Goal: Check status: Check status

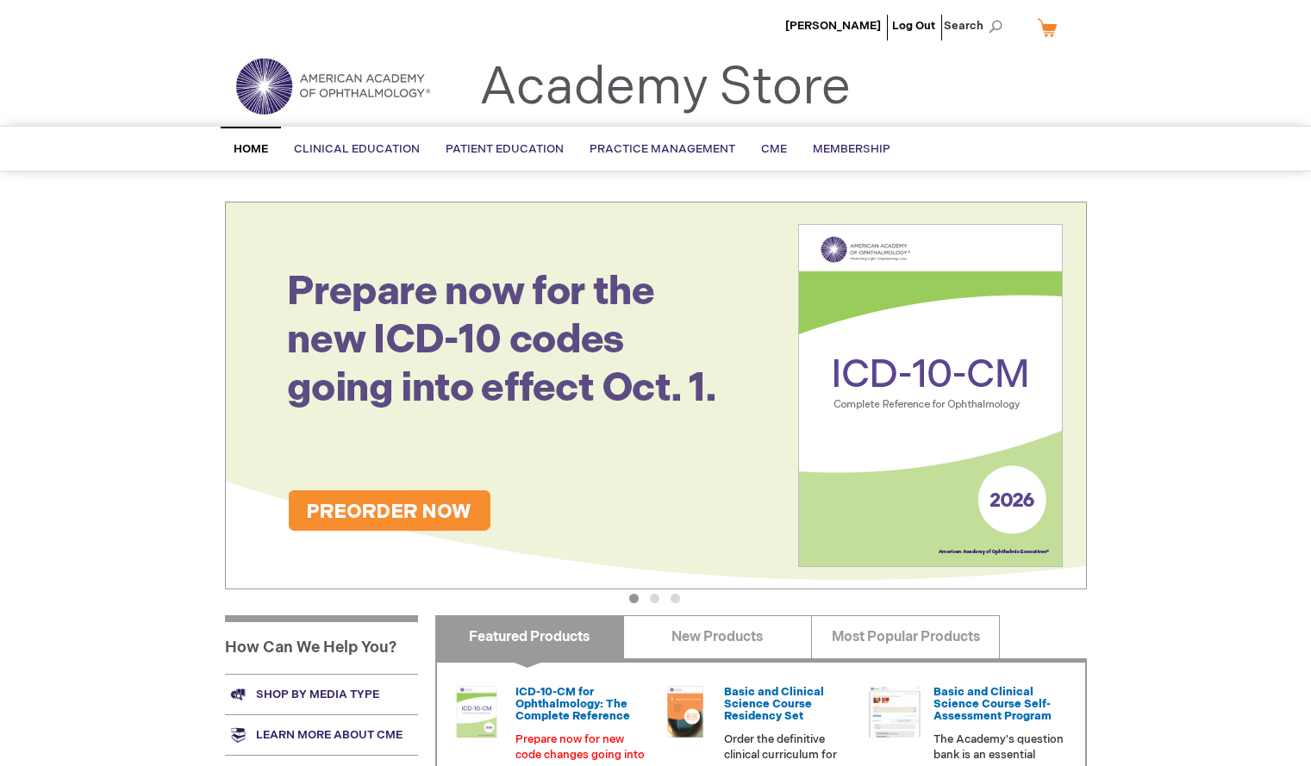
click at [1049, 27] on link "My Cart" at bounding box center [1053, 27] width 41 height 30
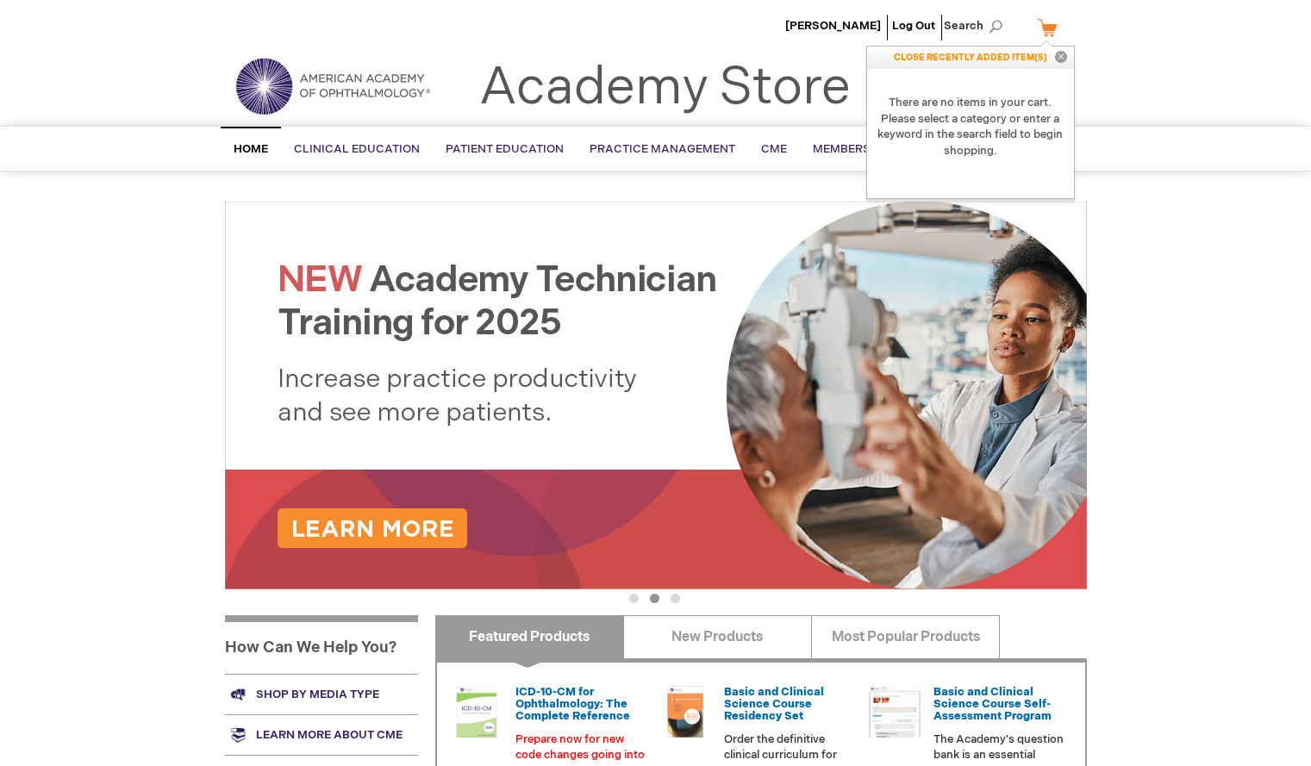
click at [1165, 133] on div "Search Search × Advanced Search Search Home Clinical Education Product Line BCS…" at bounding box center [655, 149] width 1311 height 46
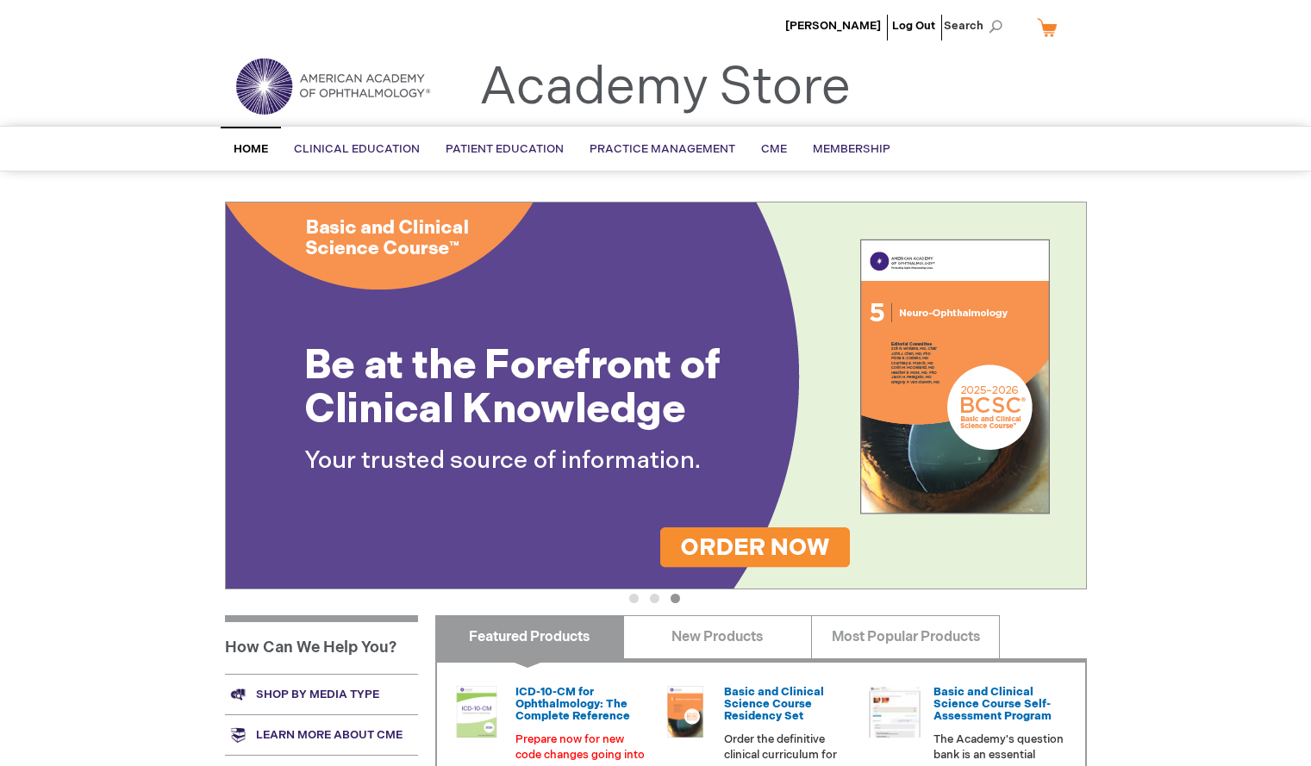
click at [1052, 28] on link "My Cart" at bounding box center [1053, 27] width 41 height 30
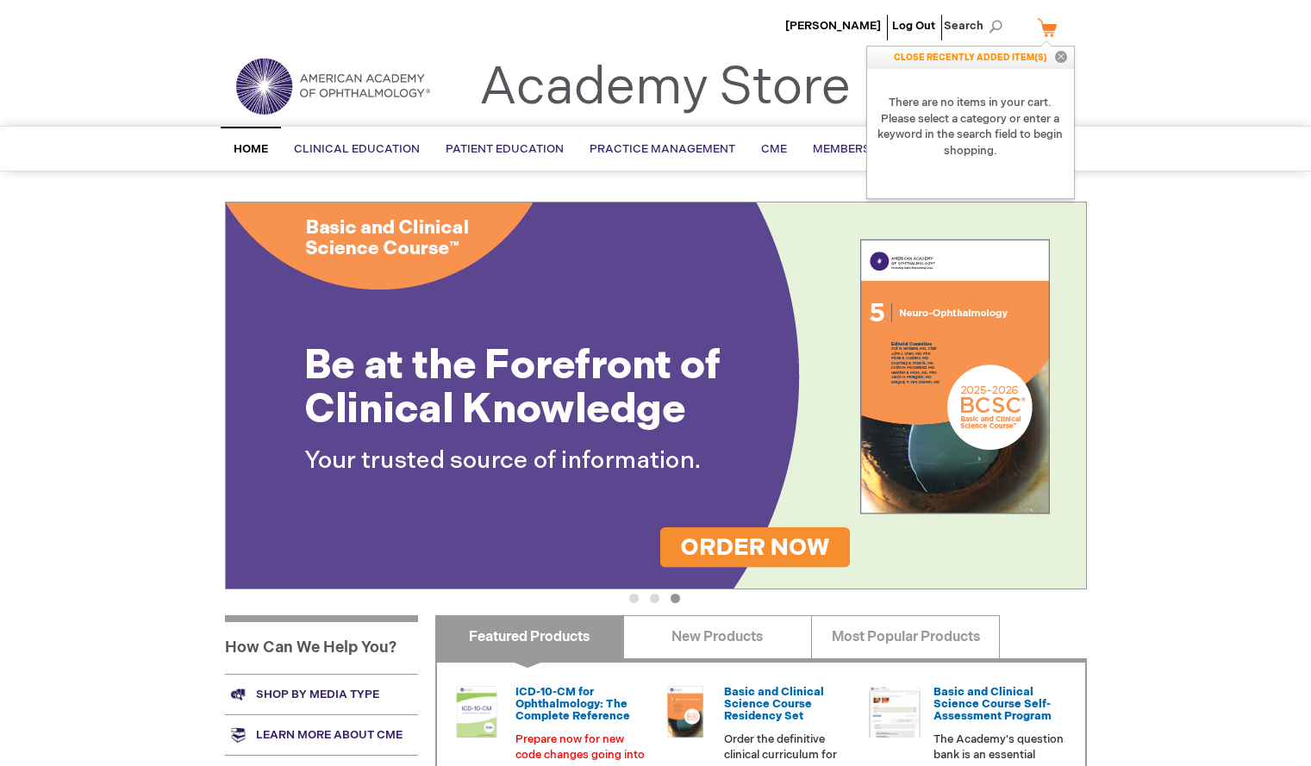
click at [1130, 163] on div "Search Search × Advanced Search Search Home Clinical Education Product Line BCS…" at bounding box center [655, 149] width 1311 height 46
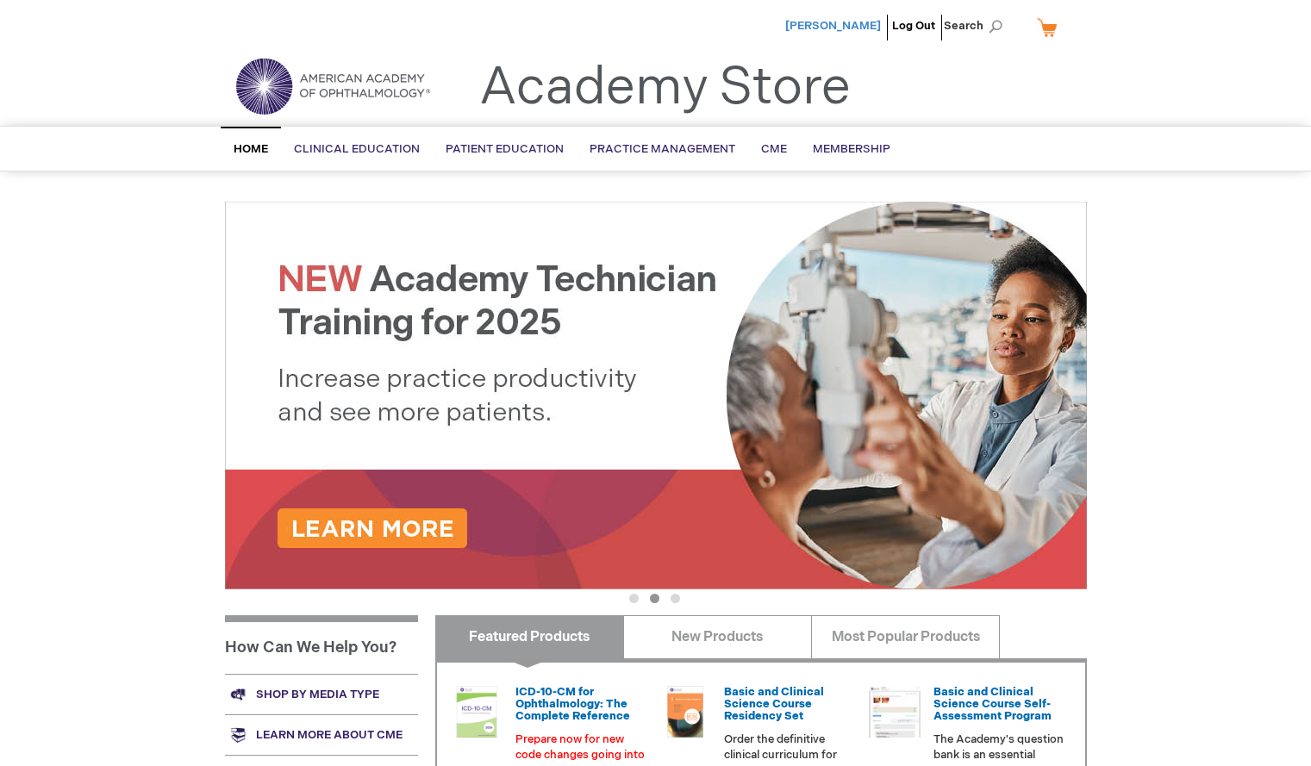
click at [854, 23] on span "[PERSON_NAME]" at bounding box center [833, 26] width 96 height 14
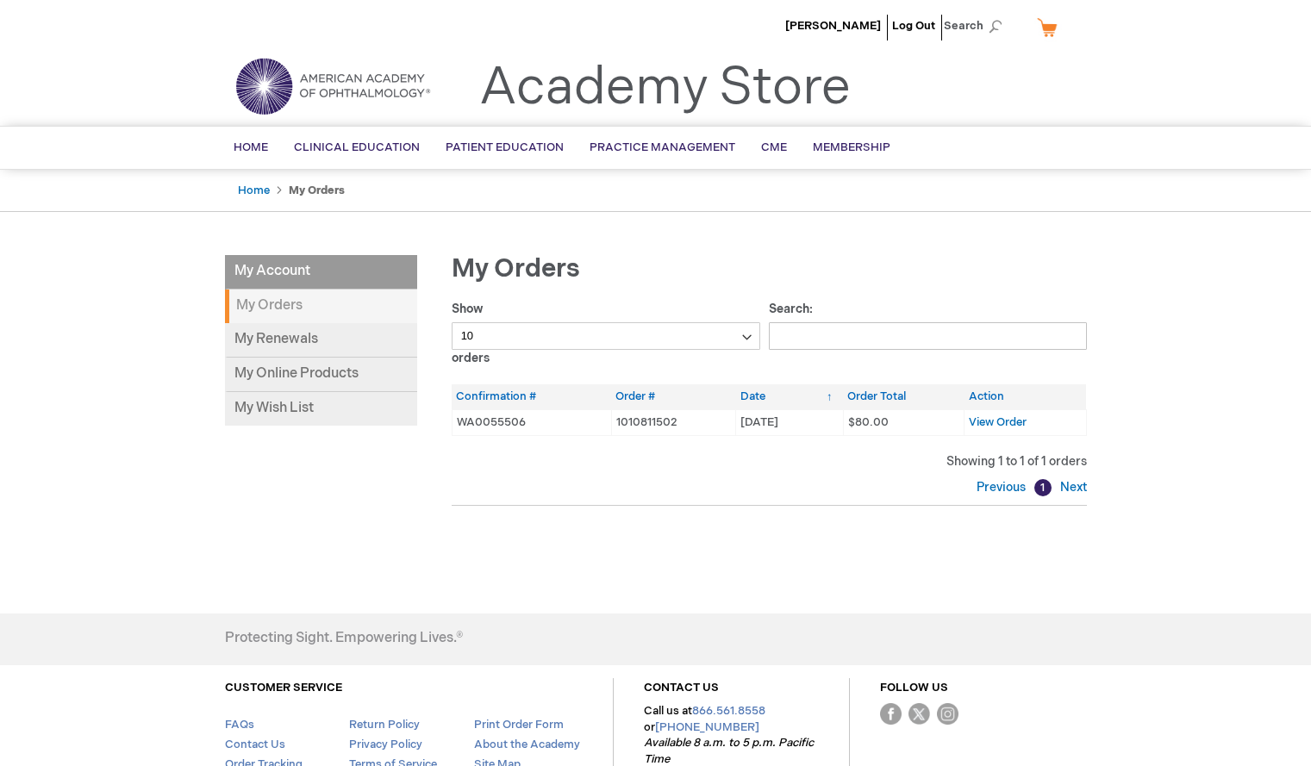
click at [564, 419] on td "WA0055506" at bounding box center [530, 422] width 159 height 26
click at [1010, 423] on span "View Order" at bounding box center [997, 422] width 58 height 14
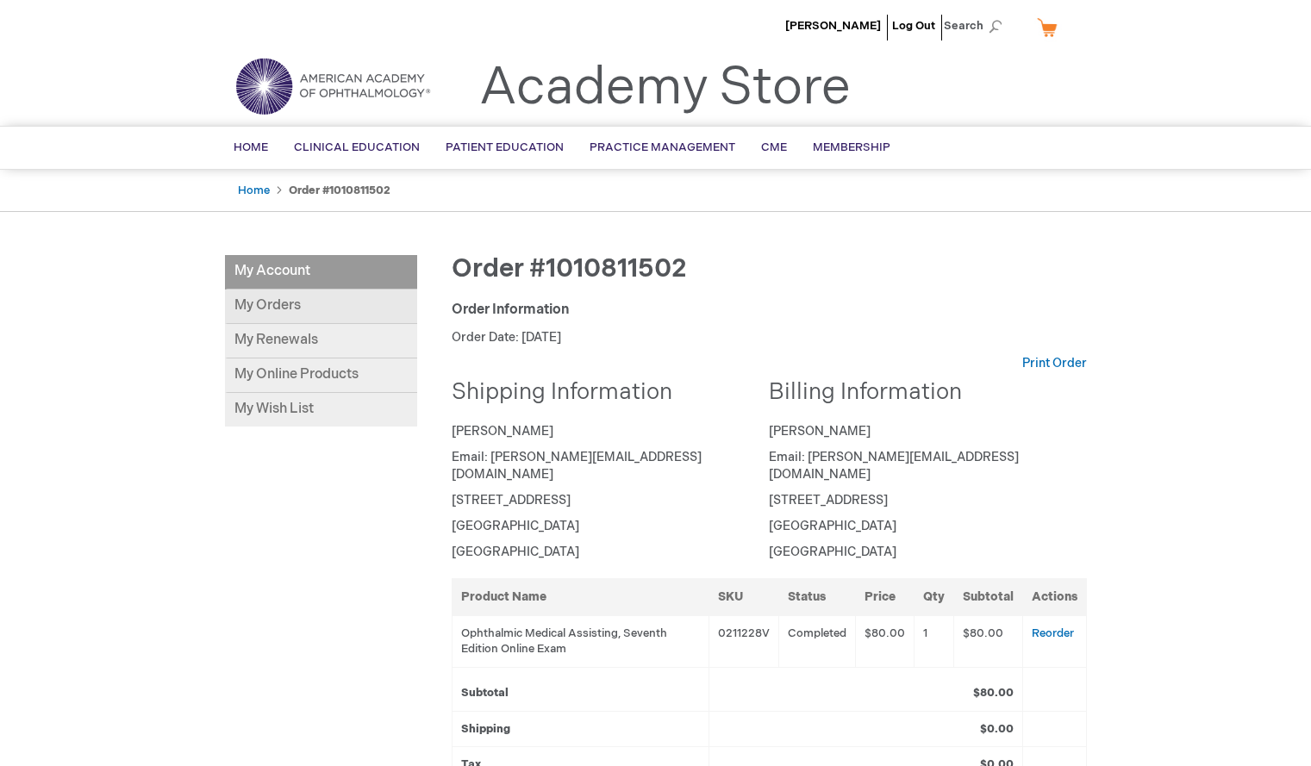
click at [283, 304] on link "My Orders" at bounding box center [321, 307] width 192 height 34
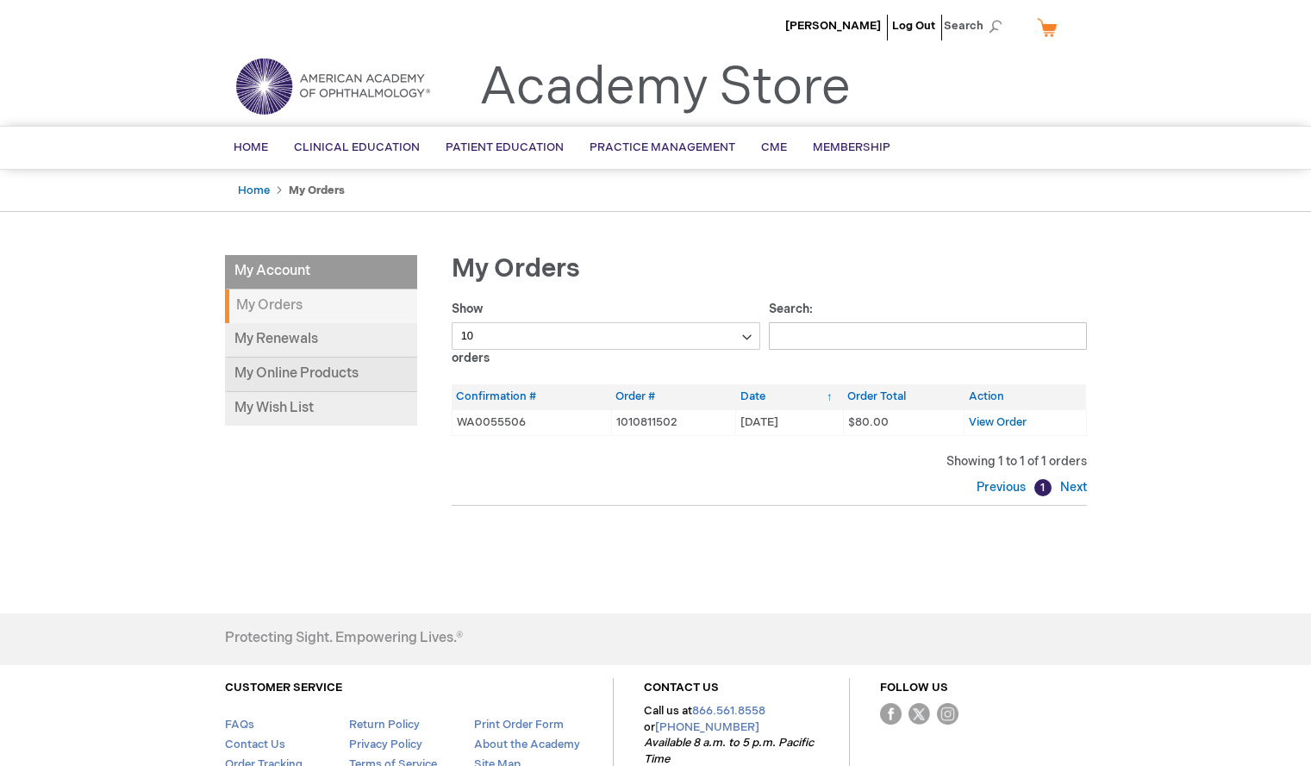
click at [302, 371] on link "My Online Products" at bounding box center [321, 375] width 192 height 34
